Goal: Information Seeking & Learning: Learn about a topic

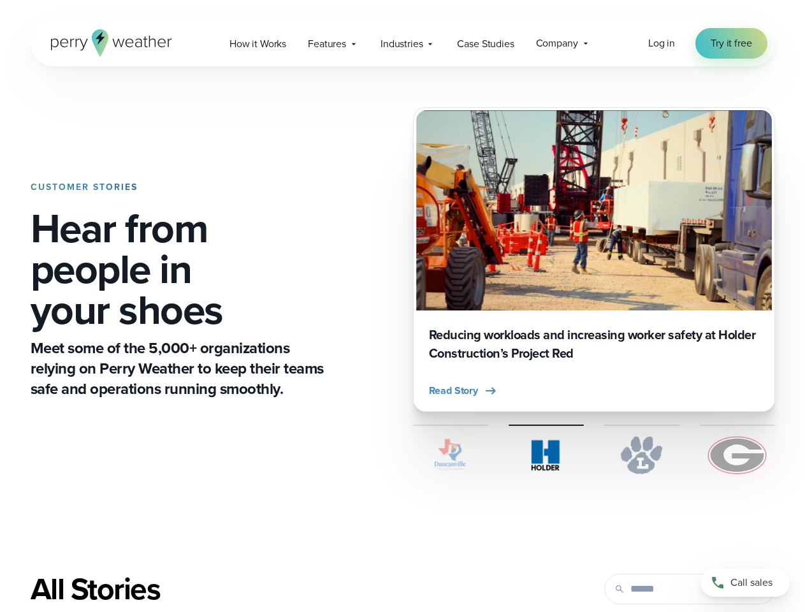
click at [402, 306] on div "CUSTOMER STORIES Hear from people in your shoes Meet some of the 5,000+ organiz…" at bounding box center [403, 290] width 744 height 448
click at [402, 43] on span "Industries" at bounding box center [401, 43] width 42 height 15
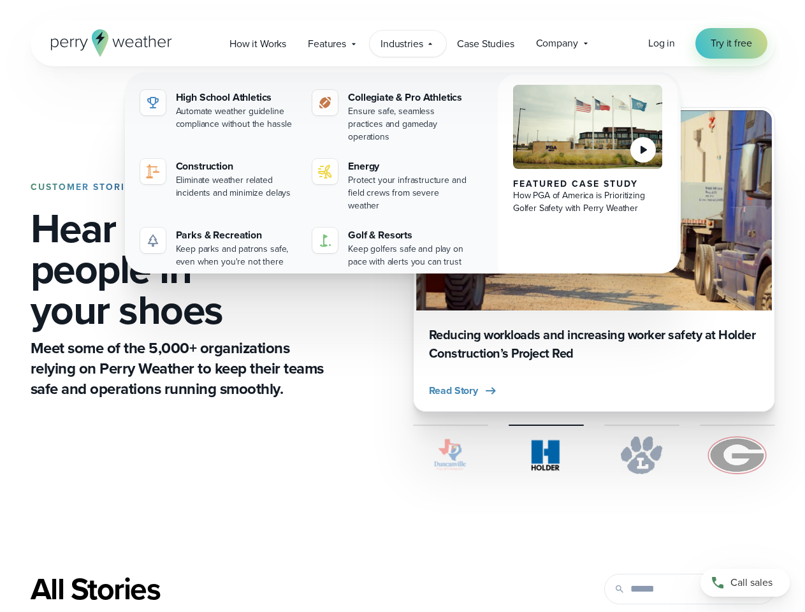
click at [463, 390] on span "Read Story" at bounding box center [453, 390] width 49 height 15
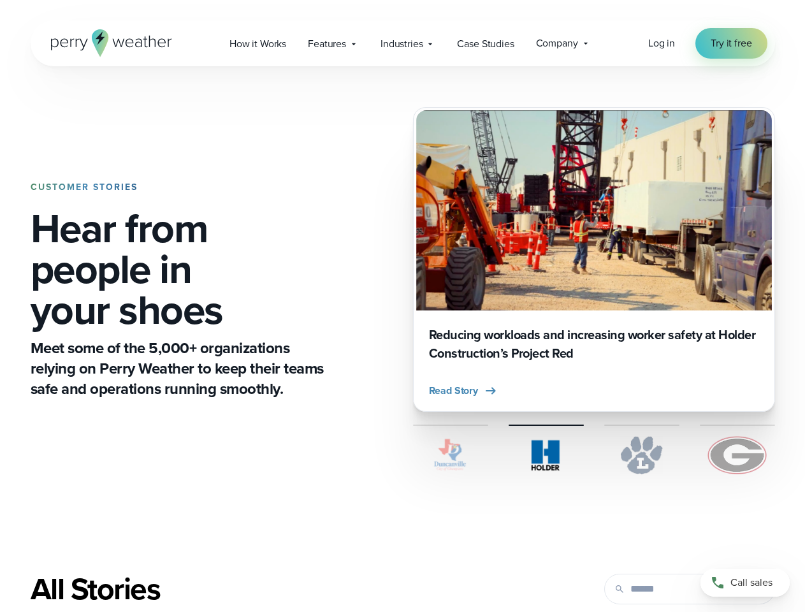
click at [402, 591] on div "All Stories" at bounding box center [275, 589] width 489 height 36
